Goal: Browse casually: Explore the website without a specific task or goal

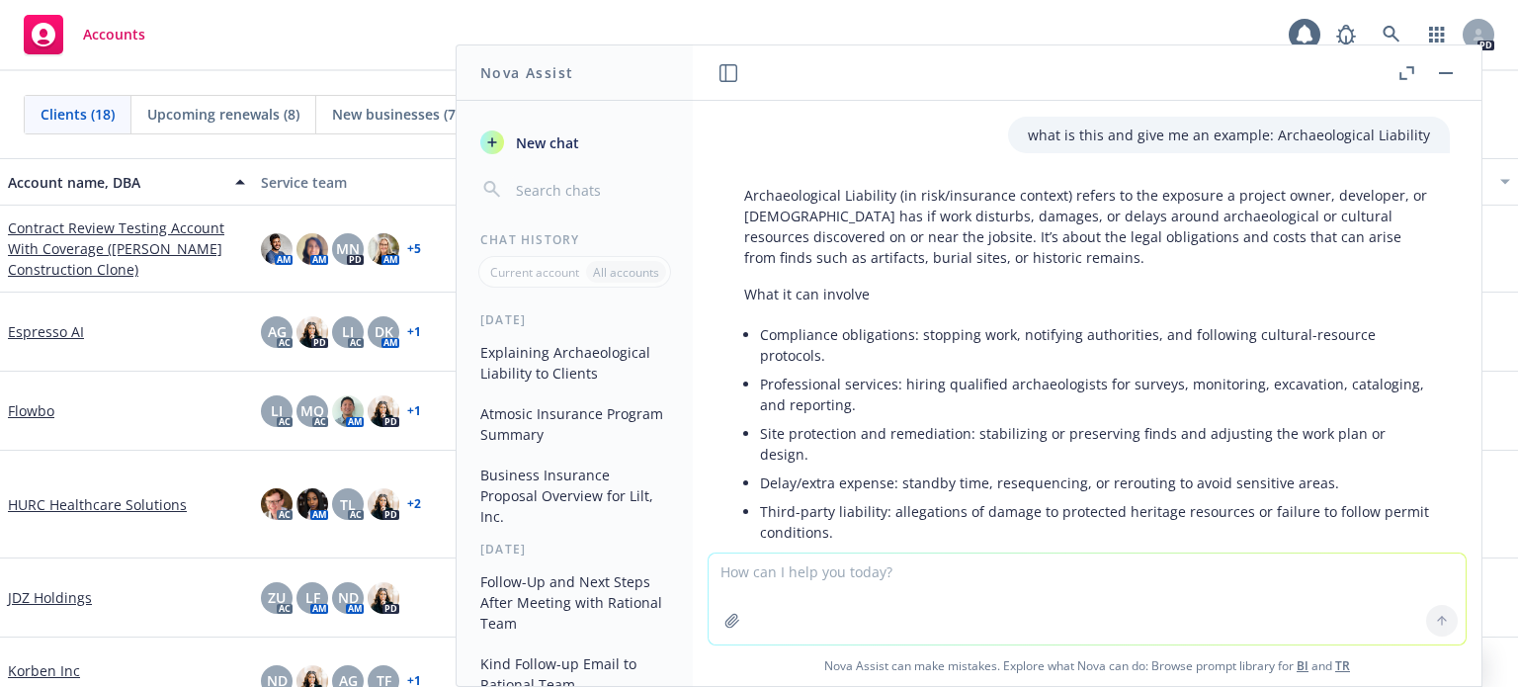
scroll to position [3506, 0]
